Goal: Find specific page/section: Find specific page/section

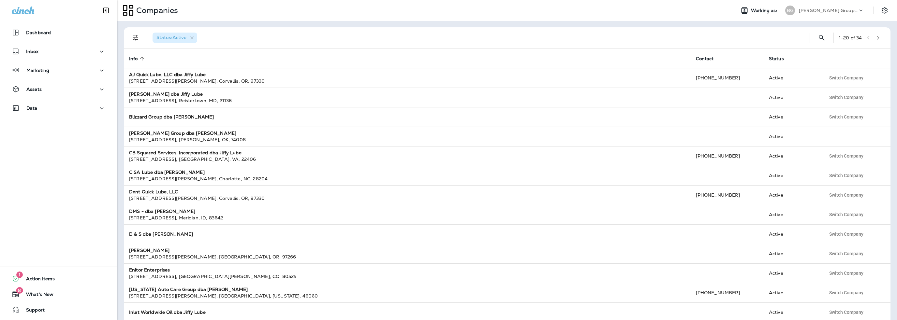
click at [821, 10] on p "[PERSON_NAME] Group dba [PERSON_NAME]" at bounding box center [828, 10] width 59 height 5
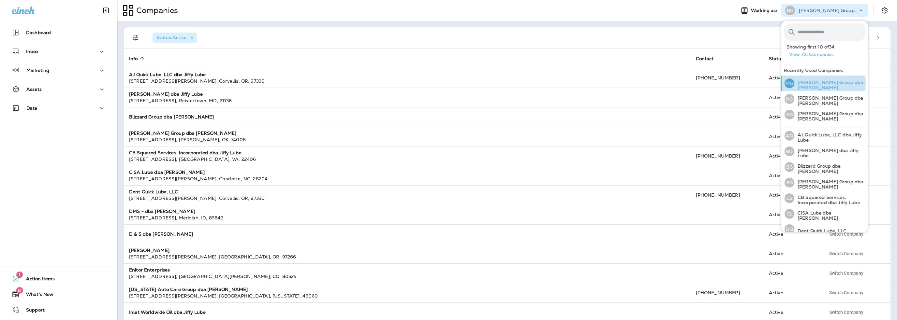
click at [815, 83] on p "[PERSON_NAME] Group dba [PERSON_NAME]" at bounding box center [829, 85] width 71 height 10
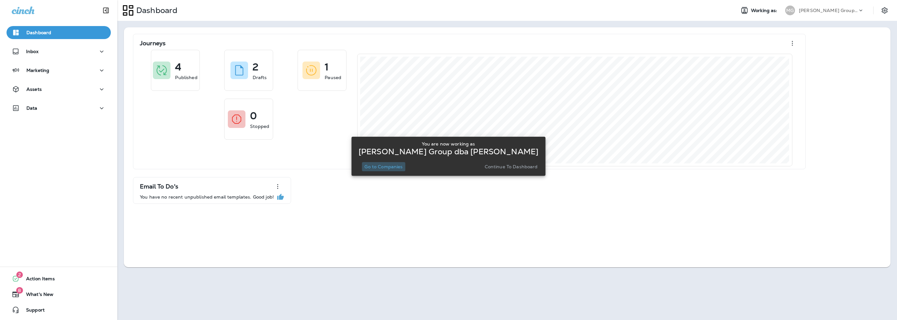
click at [374, 165] on p "Go to Companies" at bounding box center [383, 166] width 38 height 5
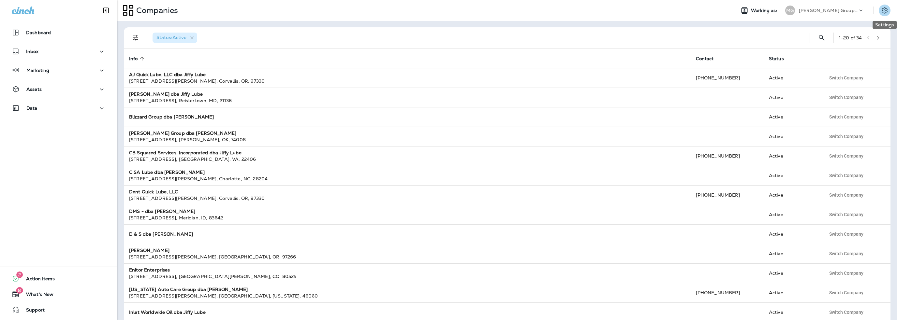
click at [885, 11] on icon "Settings" at bounding box center [884, 11] width 8 height 8
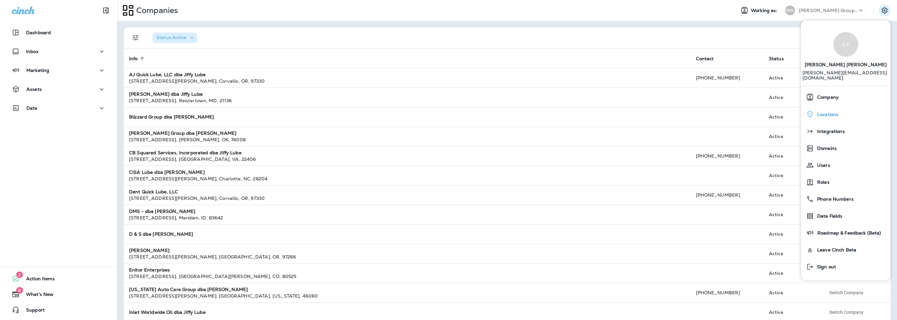
click at [824, 112] on span "Locations" at bounding box center [826, 115] width 24 height 6
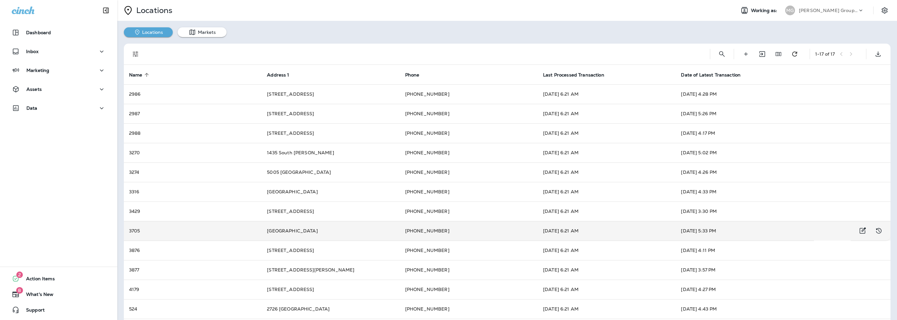
click at [427, 238] on td "[PHONE_NUMBER]" at bounding box center [469, 231] width 138 height 20
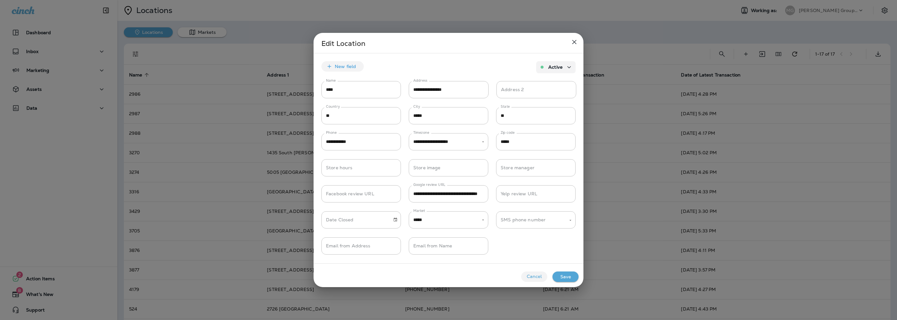
click at [532, 277] on button "Cancel" at bounding box center [534, 277] width 26 height 10
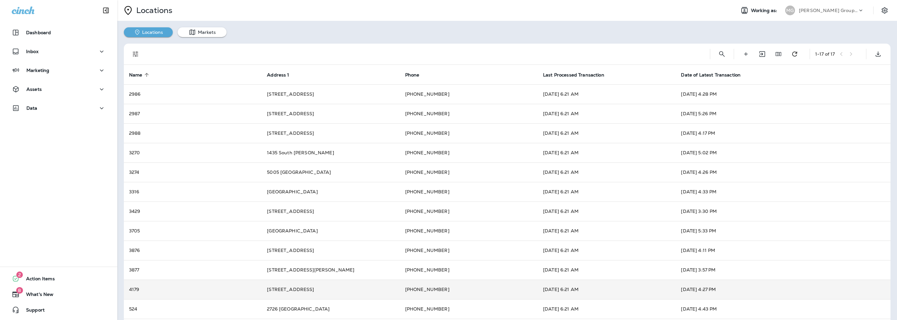
click at [430, 287] on td "[PHONE_NUMBER]" at bounding box center [469, 290] width 138 height 20
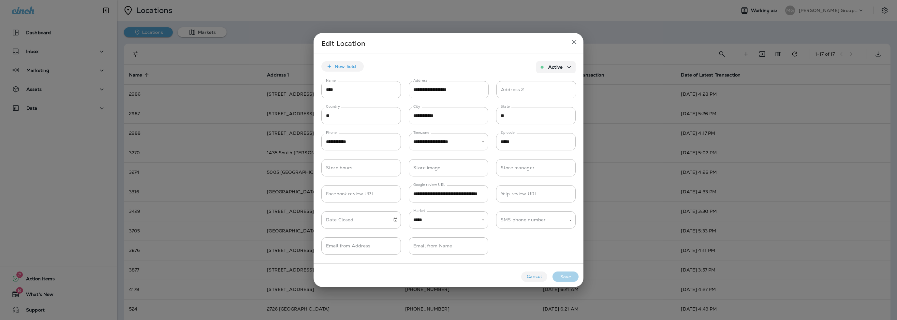
click at [533, 276] on button "Cancel" at bounding box center [534, 277] width 26 height 10
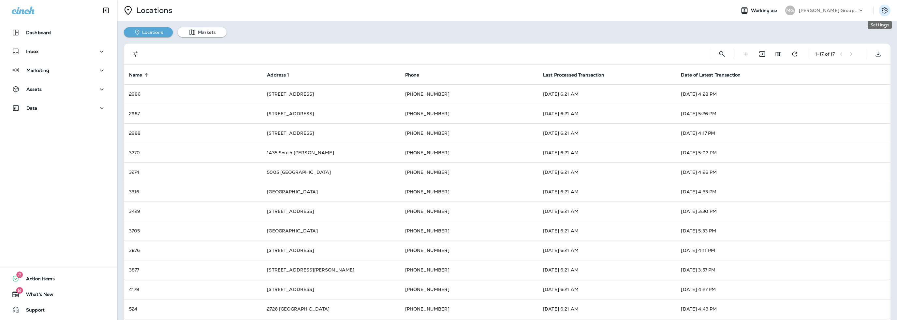
click at [880, 11] on icon "Settings" at bounding box center [884, 11] width 8 height 8
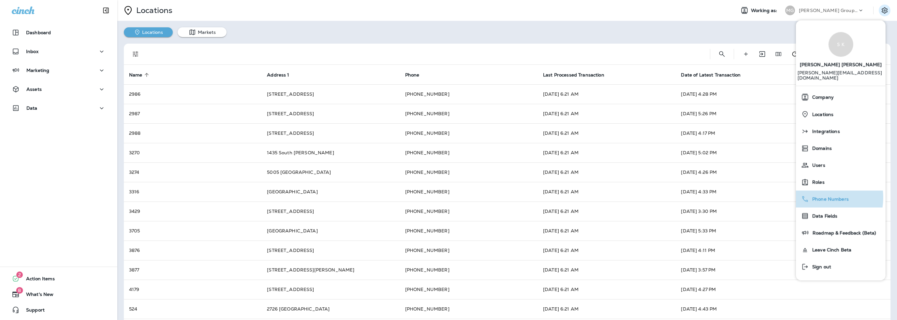
click at [820, 197] on span "Phone Numbers" at bounding box center [829, 200] width 40 height 6
